Goal: Transaction & Acquisition: Purchase product/service

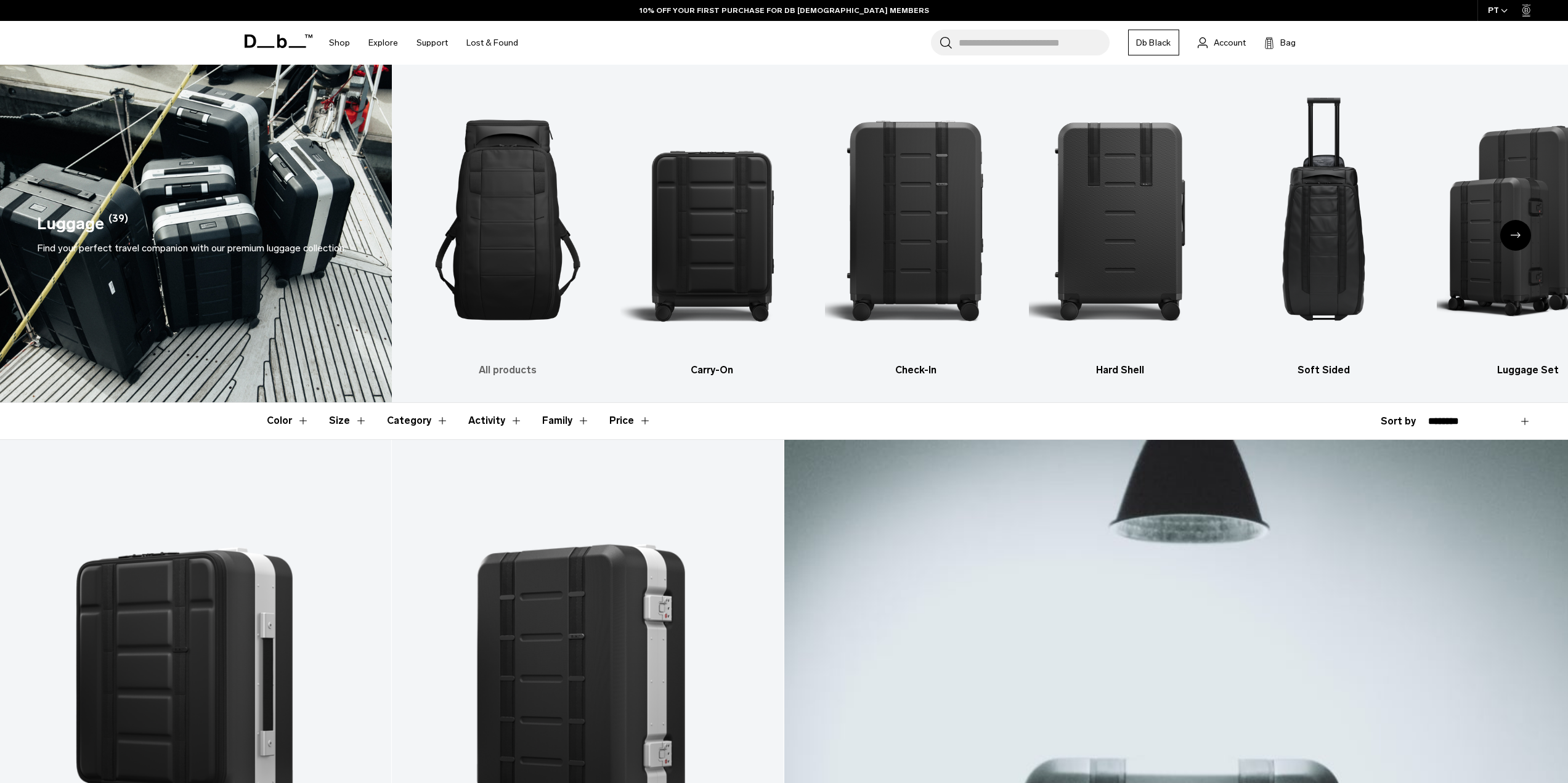
click at [533, 277] on img "1 / 6" at bounding box center [508, 220] width 182 height 273
click at [528, 291] on img "1 / 6" at bounding box center [508, 220] width 182 height 273
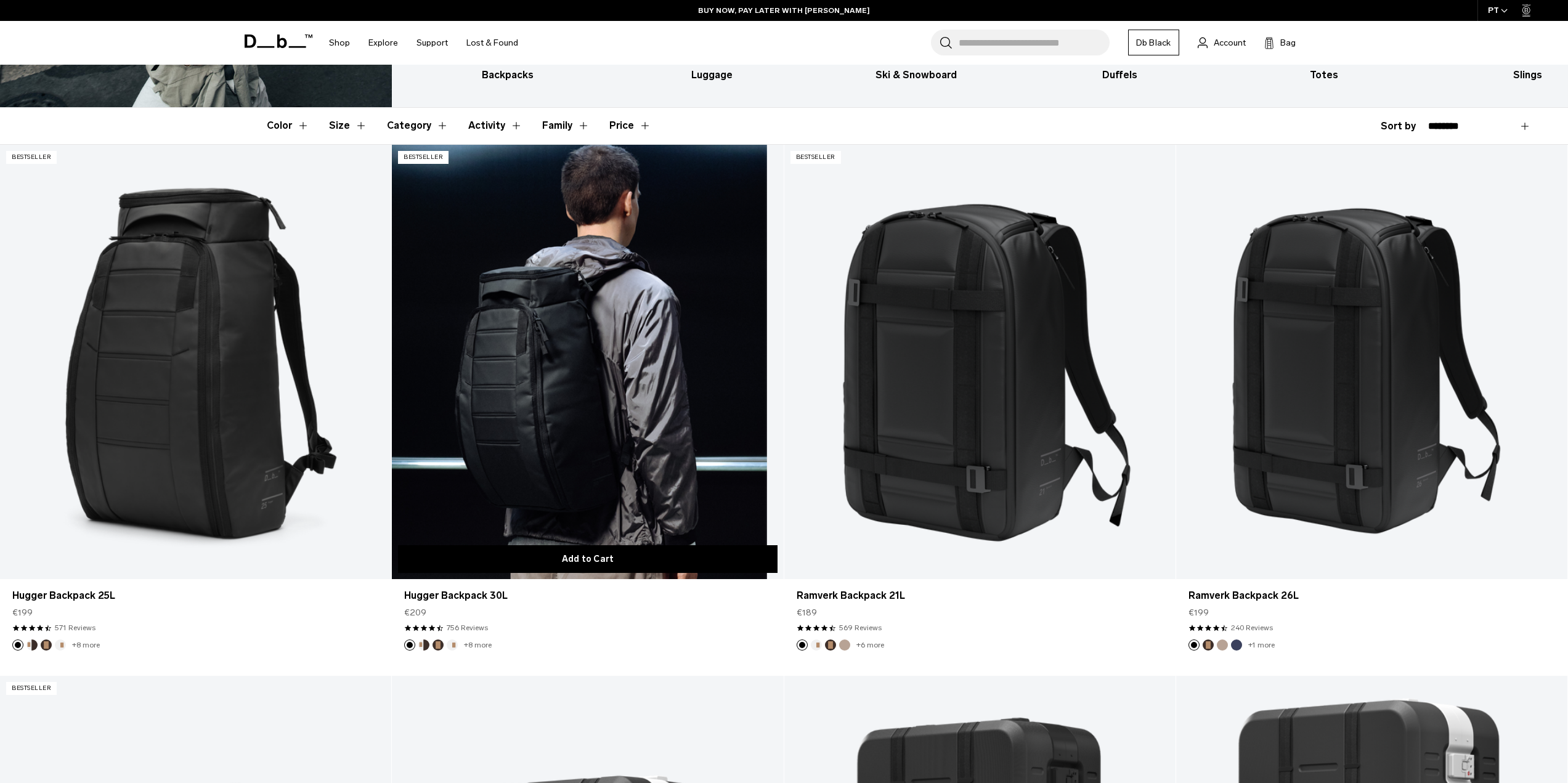
scroll to position [200, 0]
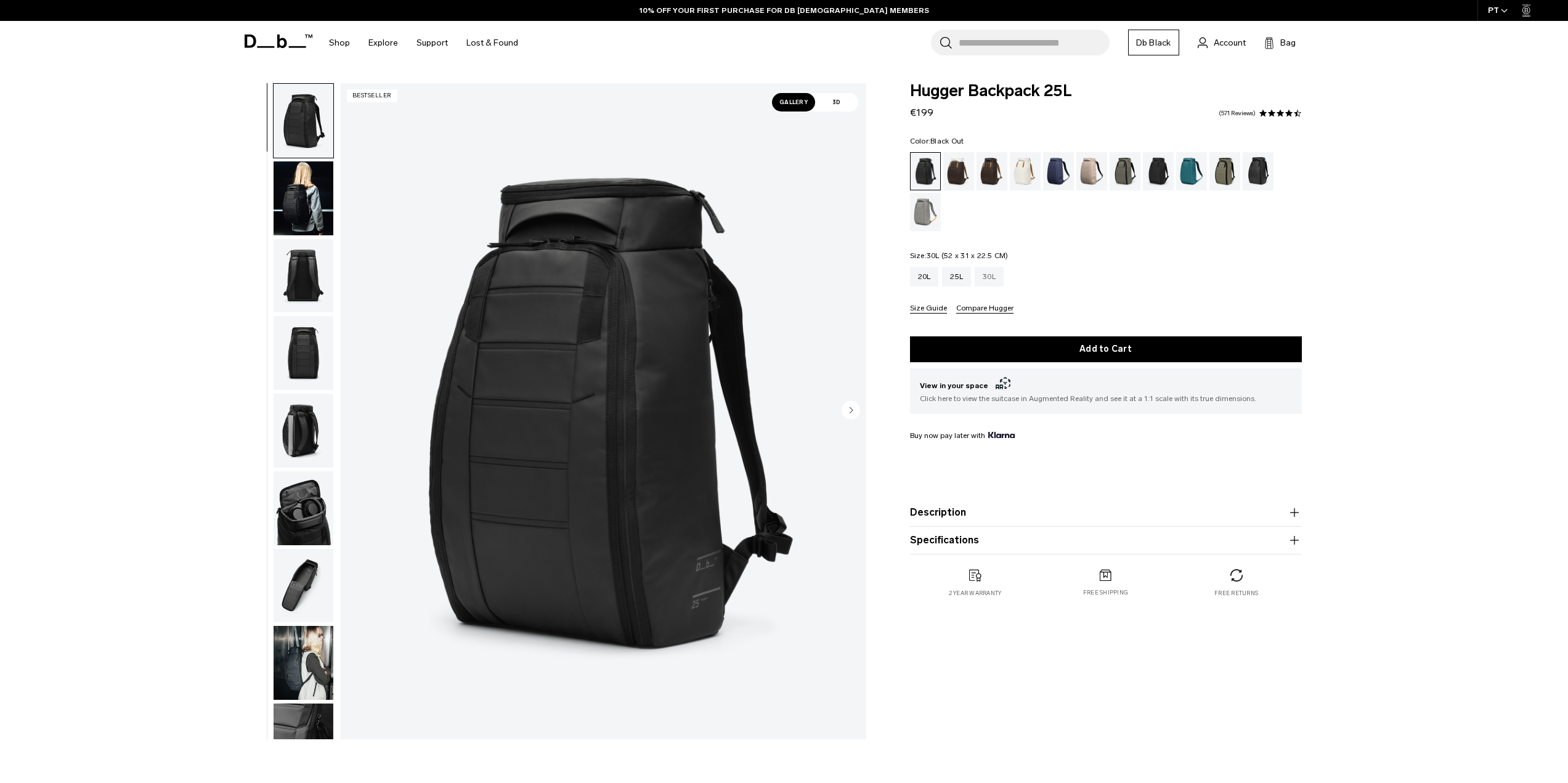
click at [989, 276] on div "30L" at bounding box center [989, 276] width 29 height 19
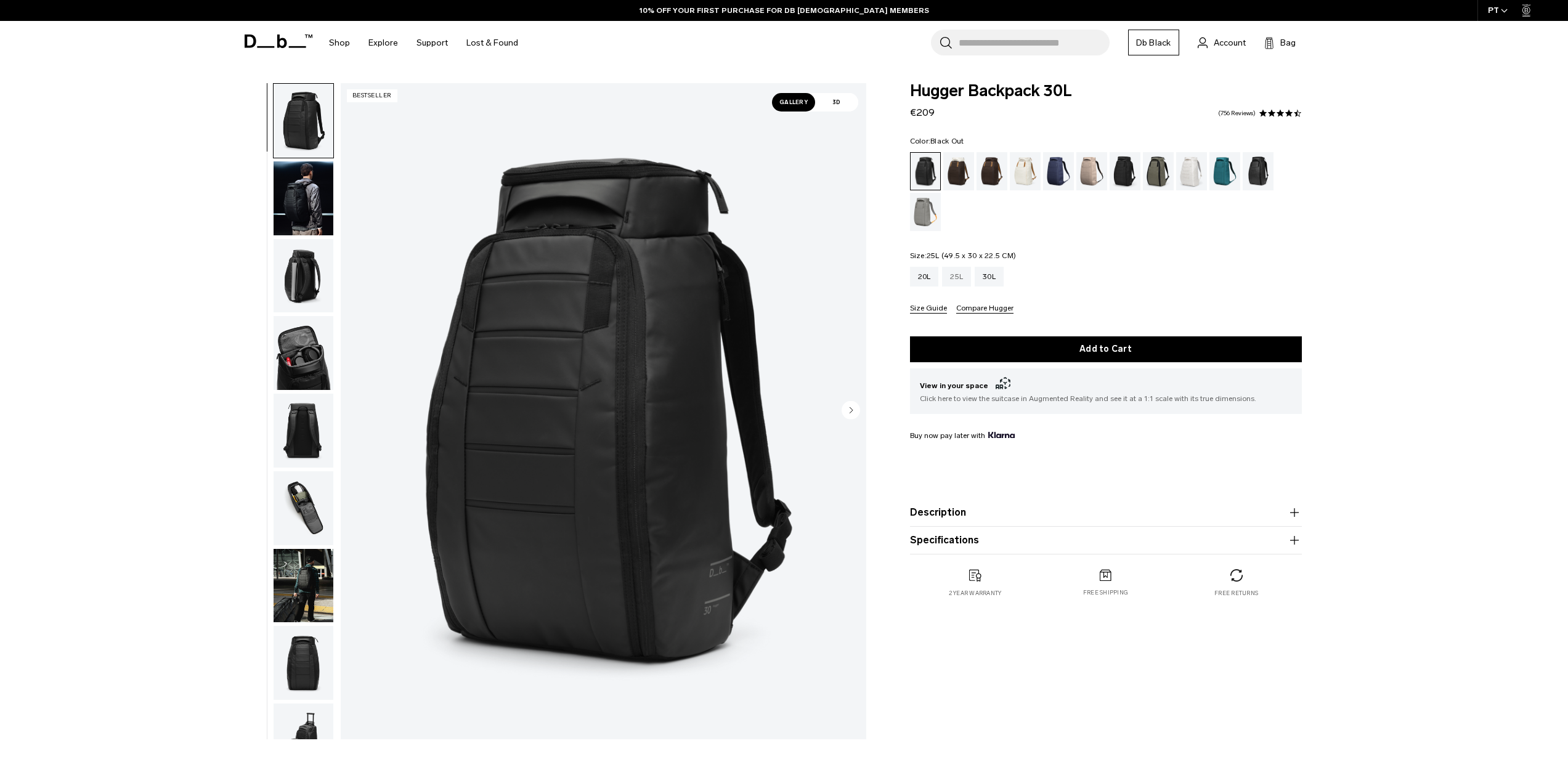
click at [956, 279] on div "25L" at bounding box center [957, 276] width 29 height 19
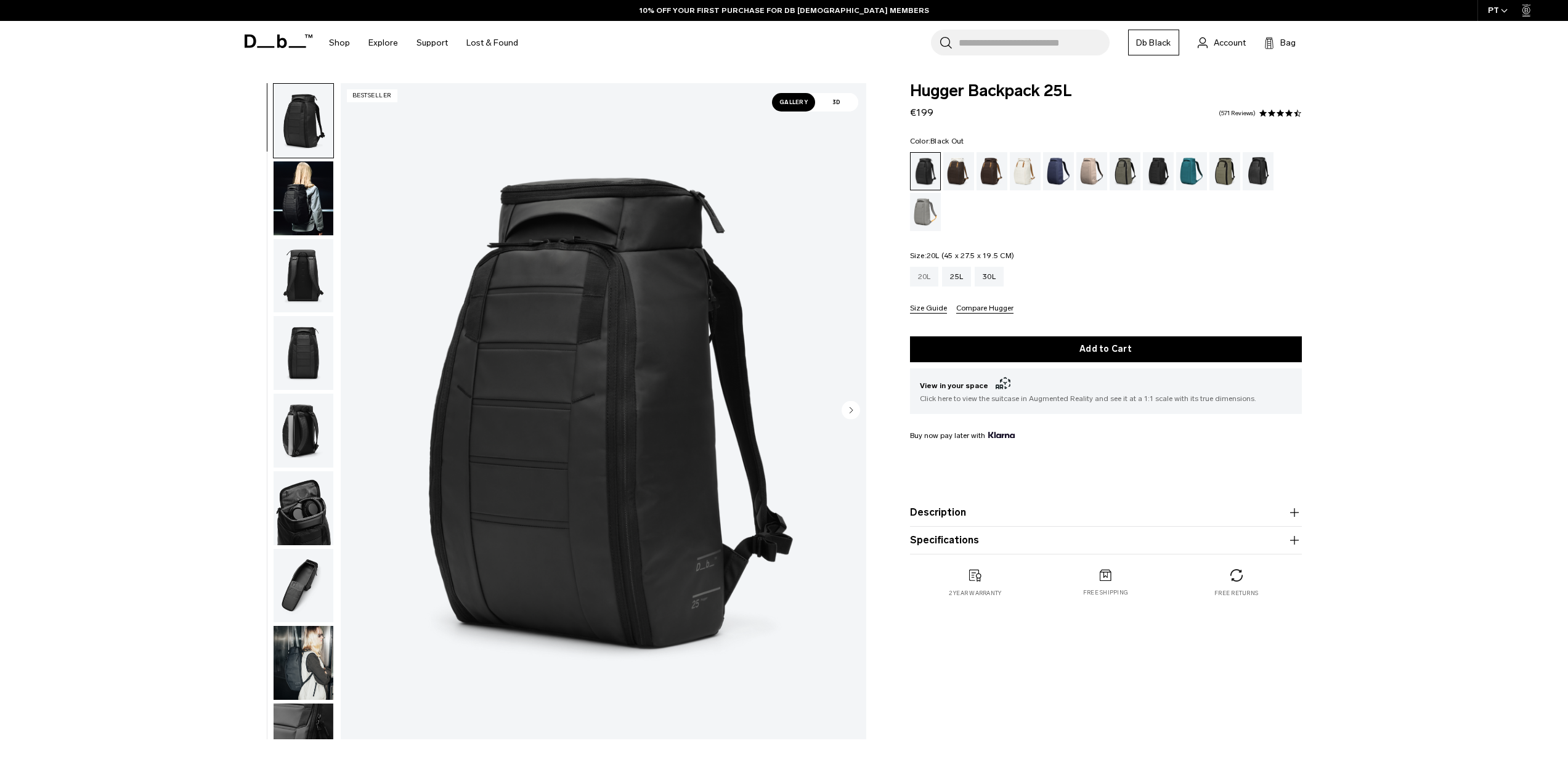
drag, startPoint x: 0, startPoint y: 0, endPoint x: 929, endPoint y: 278, distance: 969.7
click at [929, 278] on div "20L" at bounding box center [924, 276] width 29 height 19
click at [928, 282] on div "20L" at bounding box center [924, 276] width 29 height 19
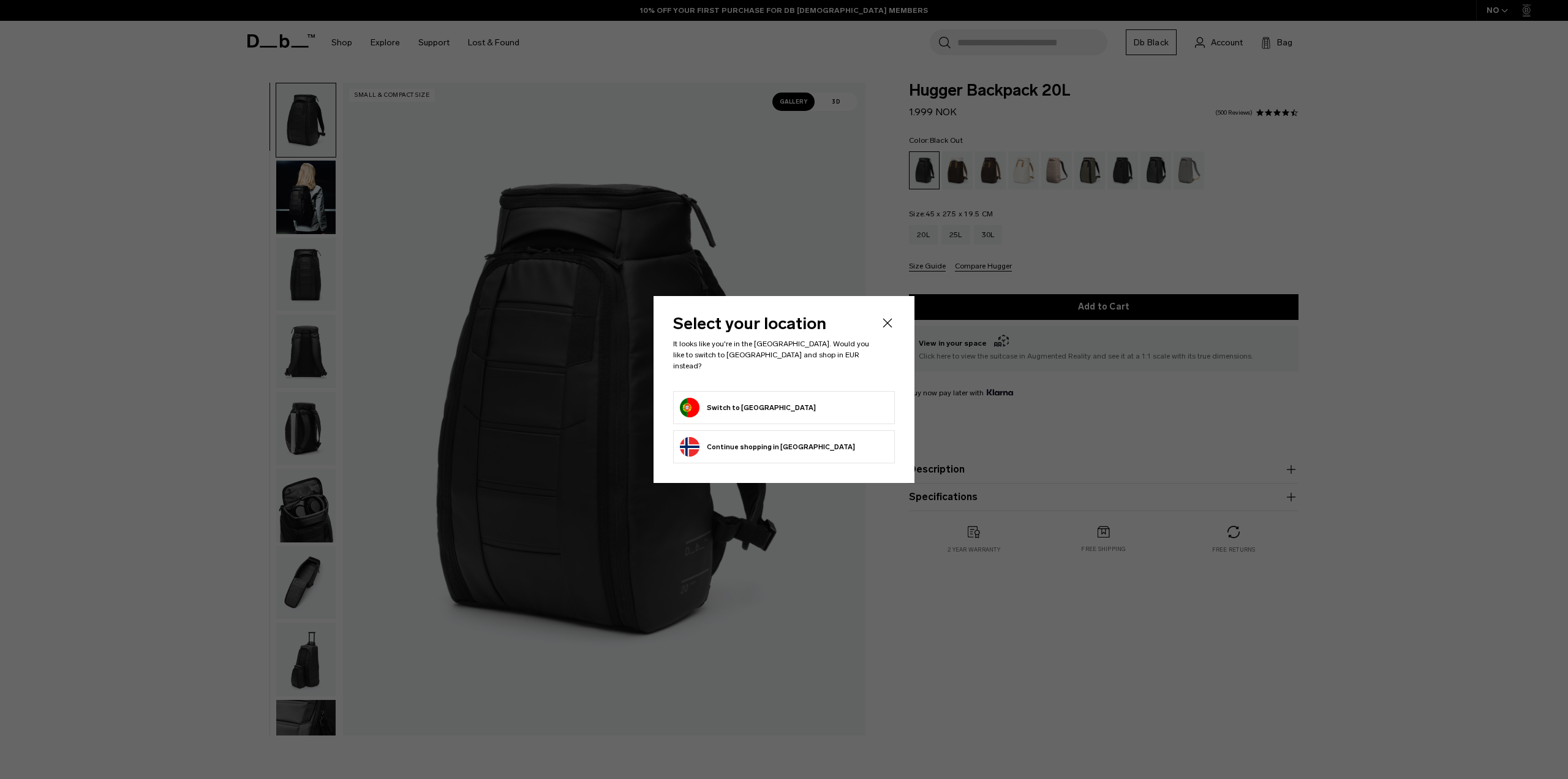
click at [889, 327] on icon "Close" at bounding box center [888, 322] width 9 height 9
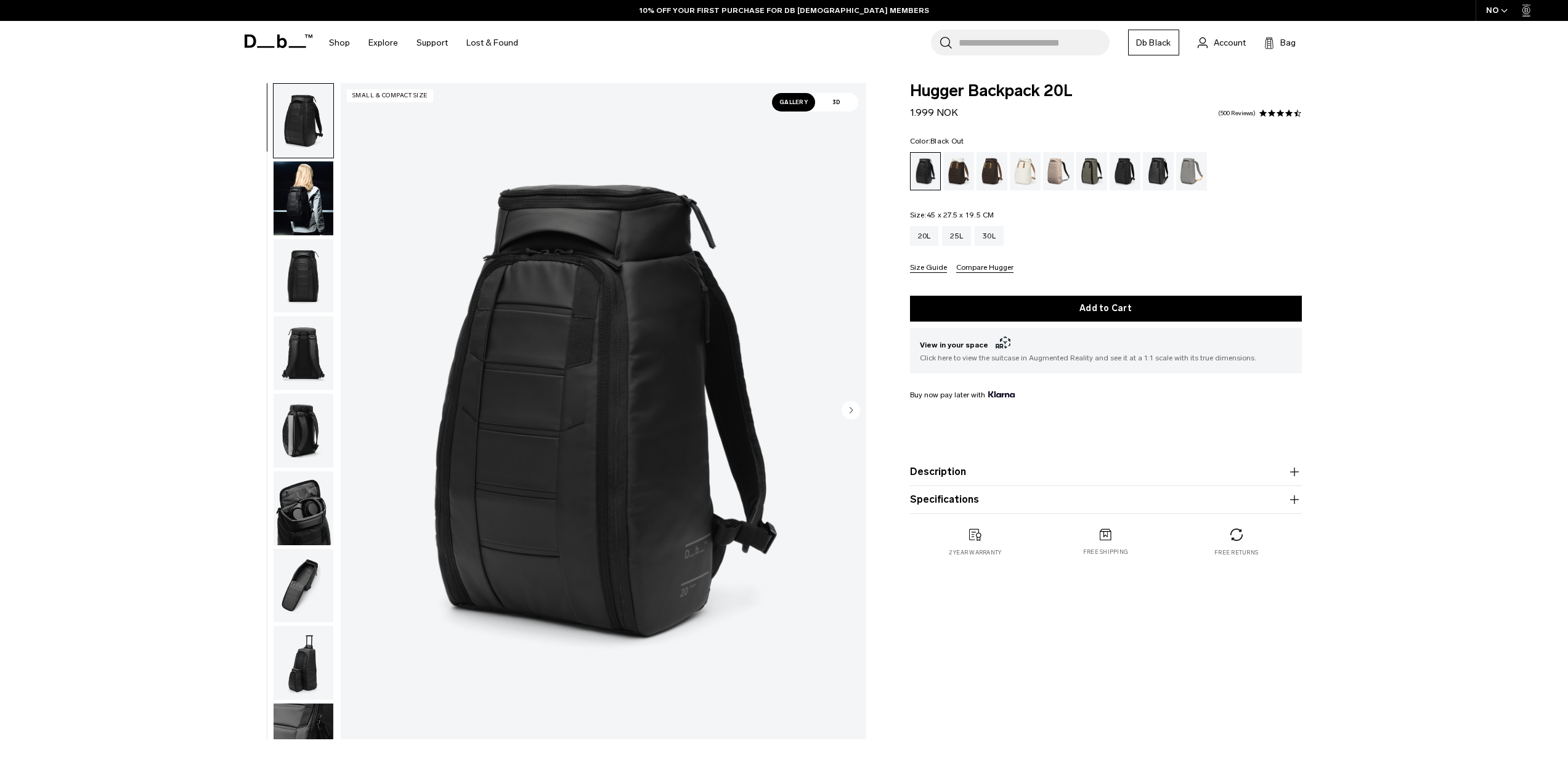
click at [837, 96] on span "3D" at bounding box center [836, 102] width 43 height 19
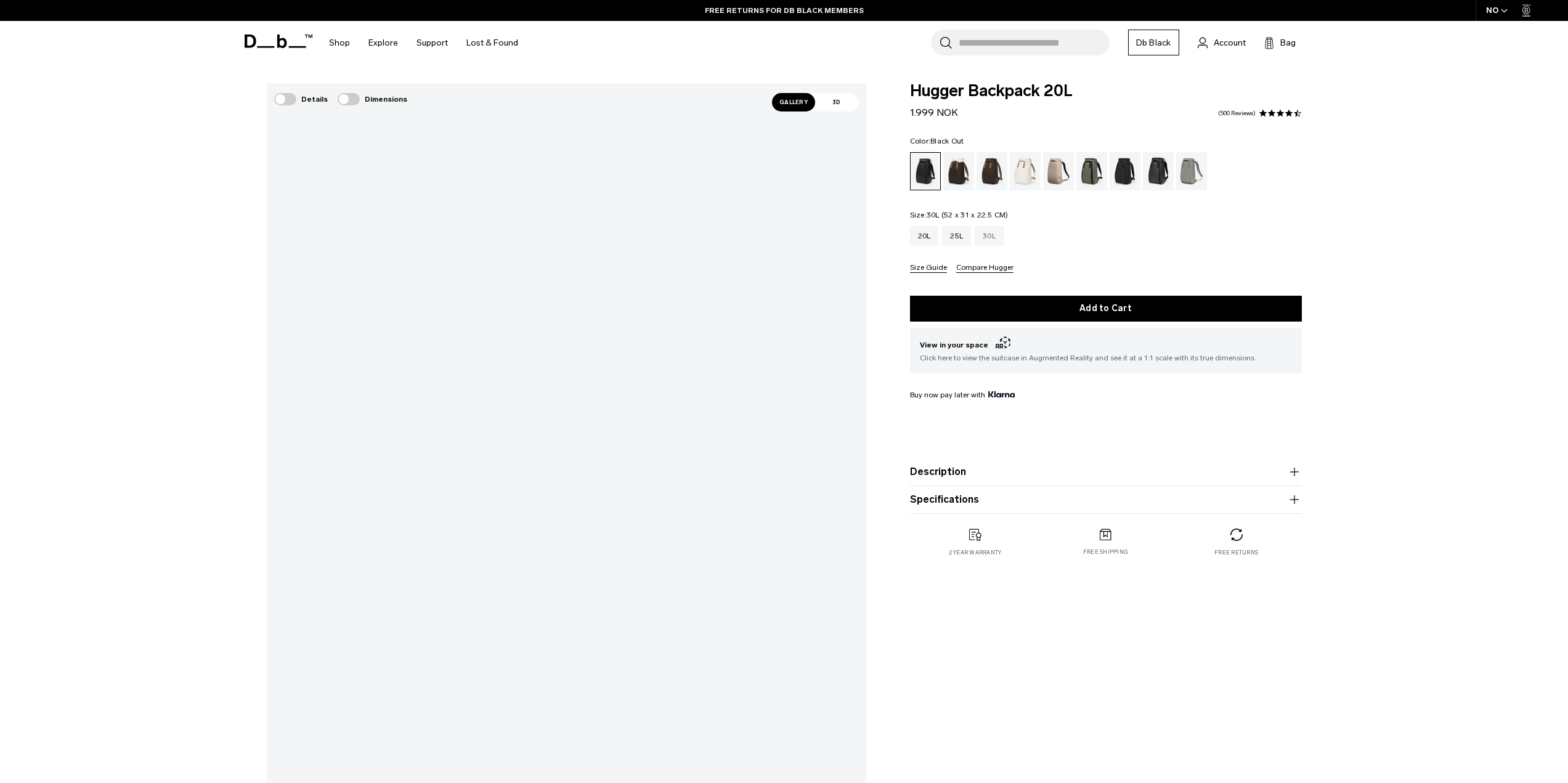
click at [987, 235] on div "30L" at bounding box center [989, 236] width 29 height 19
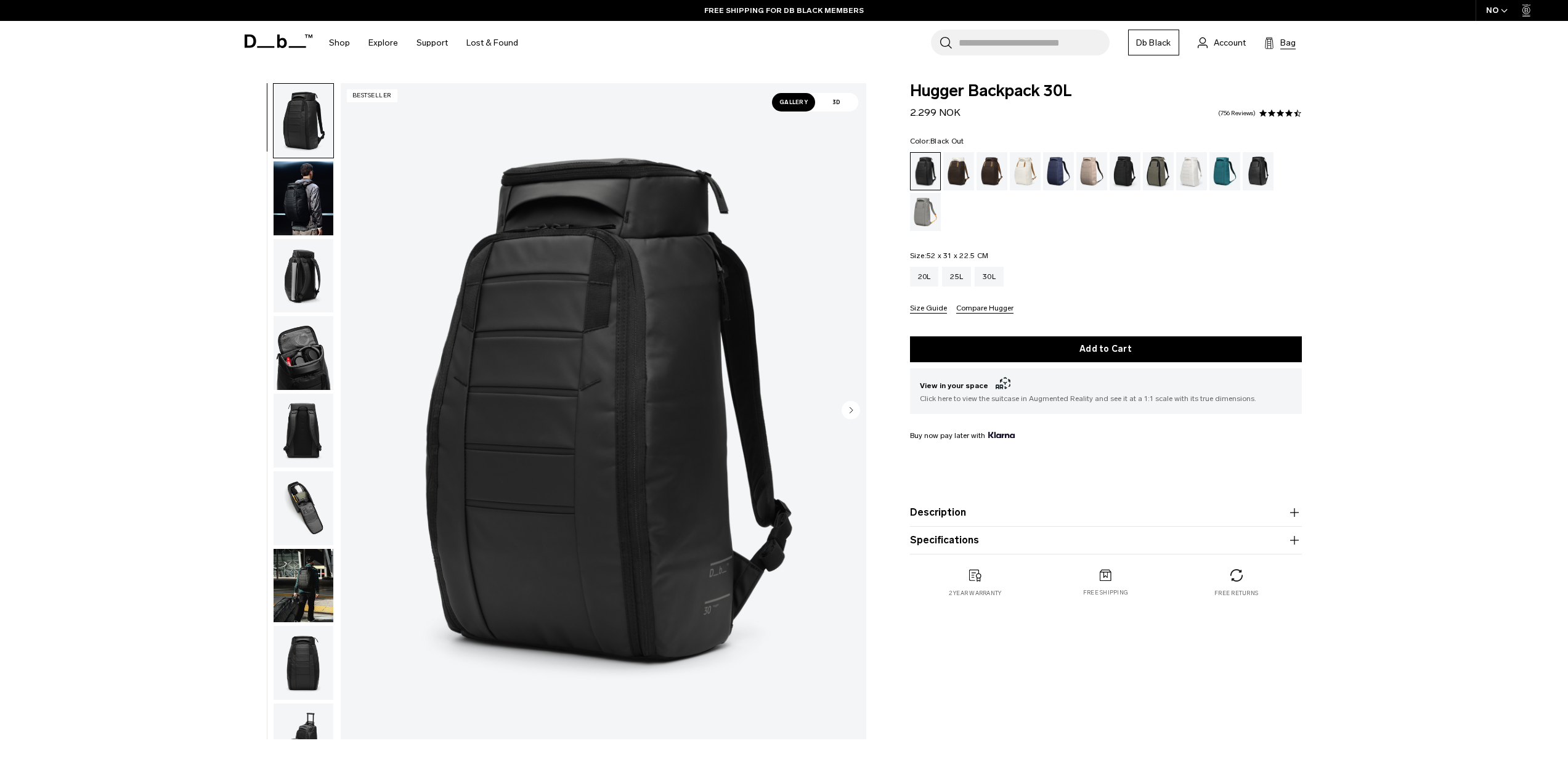
click at [1280, 45] on span "Bag" at bounding box center [1287, 43] width 15 height 13
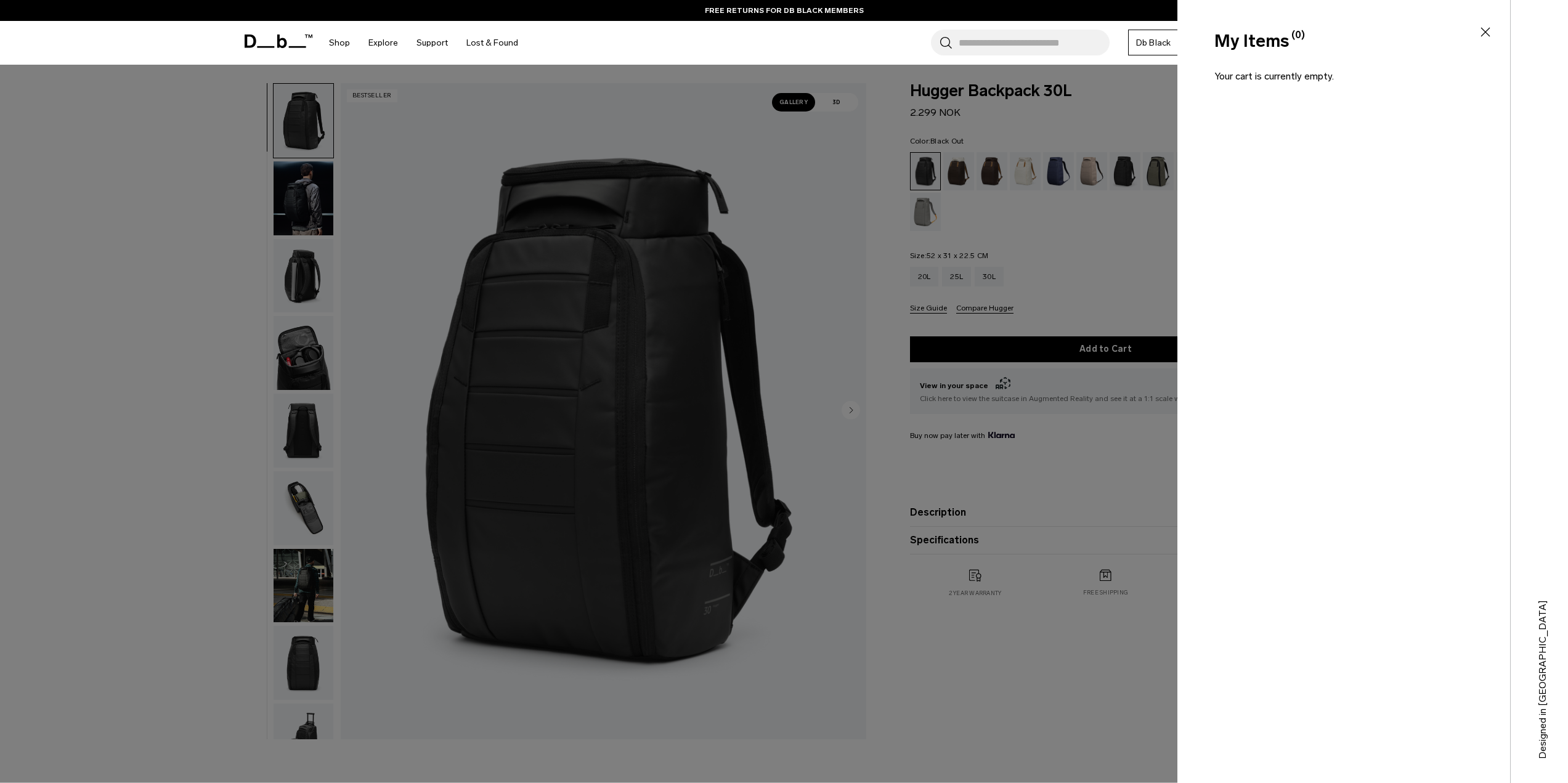
click at [1490, 32] on icon at bounding box center [1485, 32] width 15 height 15
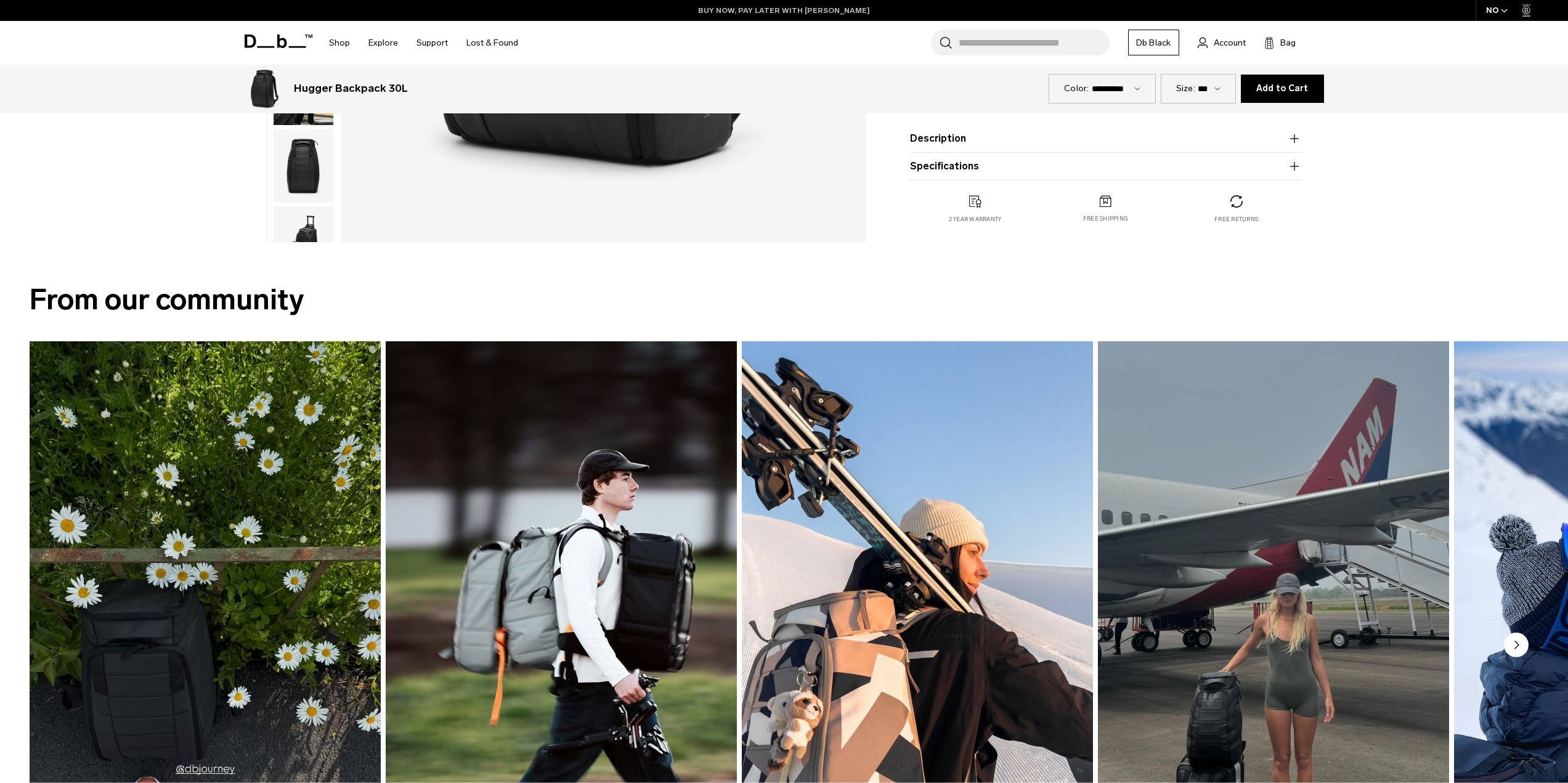
scroll to position [493, 0]
